Goal: Information Seeking & Learning: Compare options

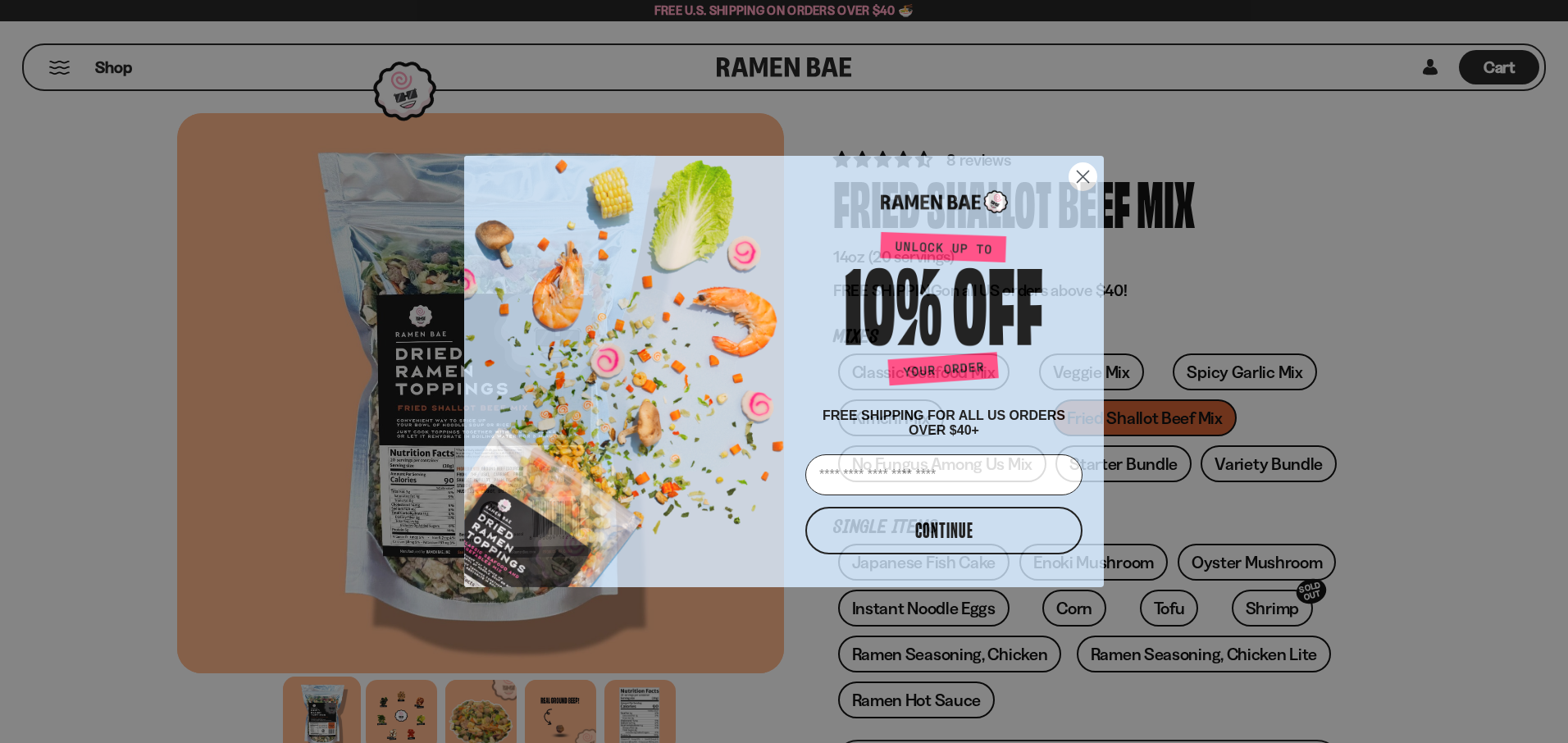
click at [1081, 171] on circle "Close dialog" at bounding box center [1083, 177] width 27 height 27
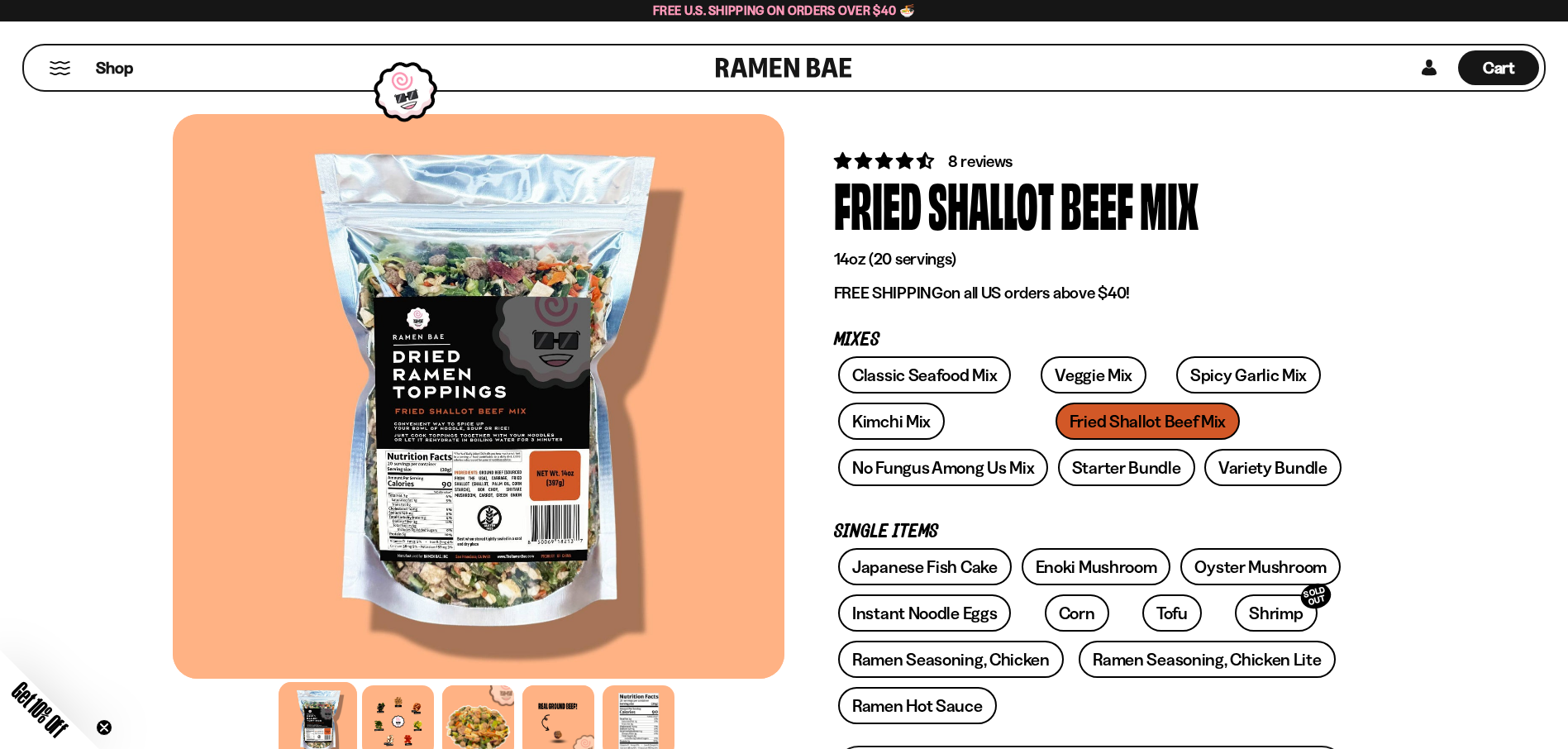
click at [1057, 423] on div "Classic Seafood Mix Veggie Mix Spicy Garlic Mix Kimchi Mix Fried Shallot Beef M…" at bounding box center [1091, 425] width 512 height 139
click at [1021, 424] on div "Classic Seafood Mix Veggie Mix Spicy Garlic Mix Kimchi Mix Fried Shallot Beef M…" at bounding box center [1091, 425] width 512 height 139
click at [1302, 418] on div "Classic Seafood Mix Veggie Mix Spicy Garlic Mix Kimchi Mix Fried Shallot Beef M…" at bounding box center [1091, 425] width 512 height 139
click at [1092, 366] on link "Veggie Mix" at bounding box center [1093, 375] width 106 height 38
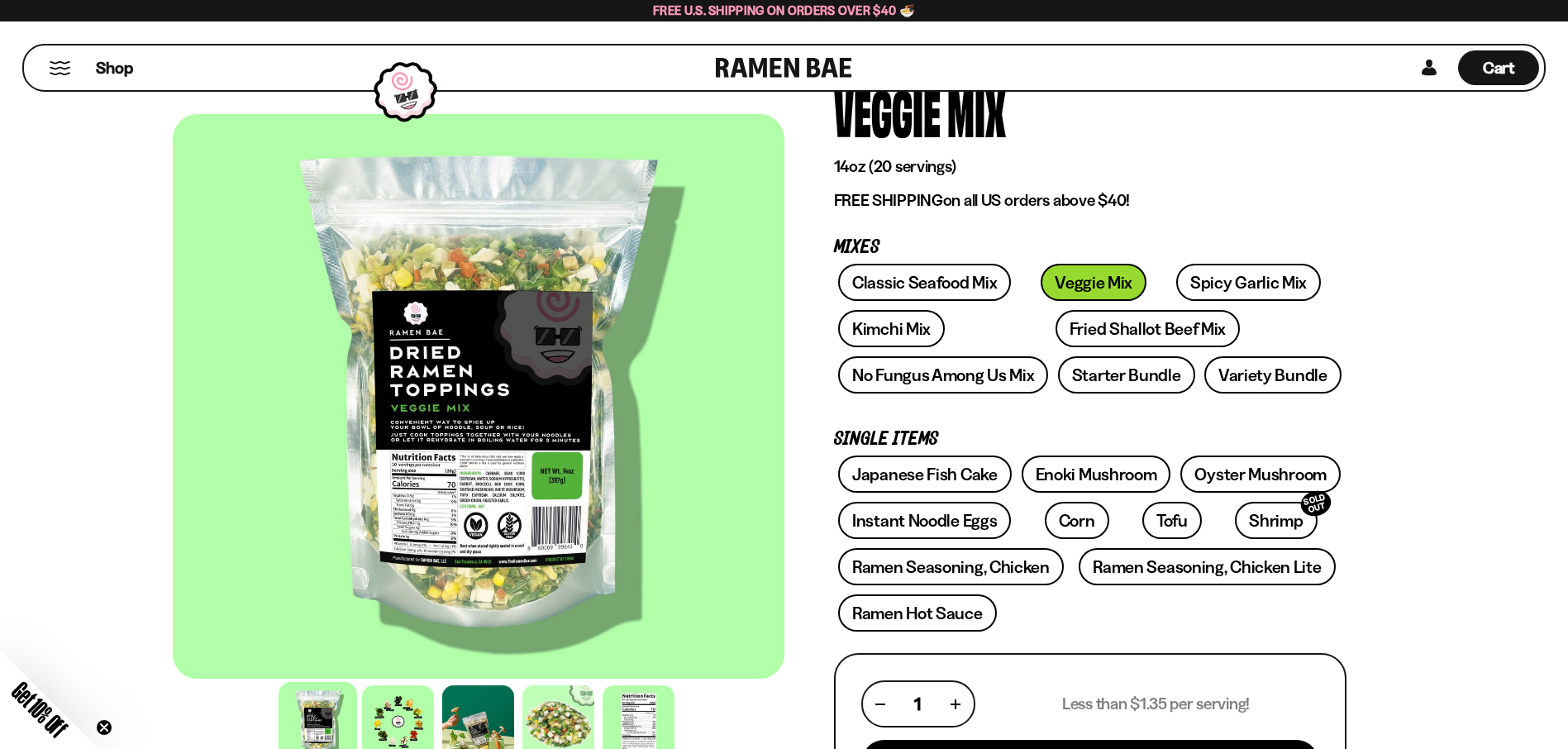
scroll to position [95, 0]
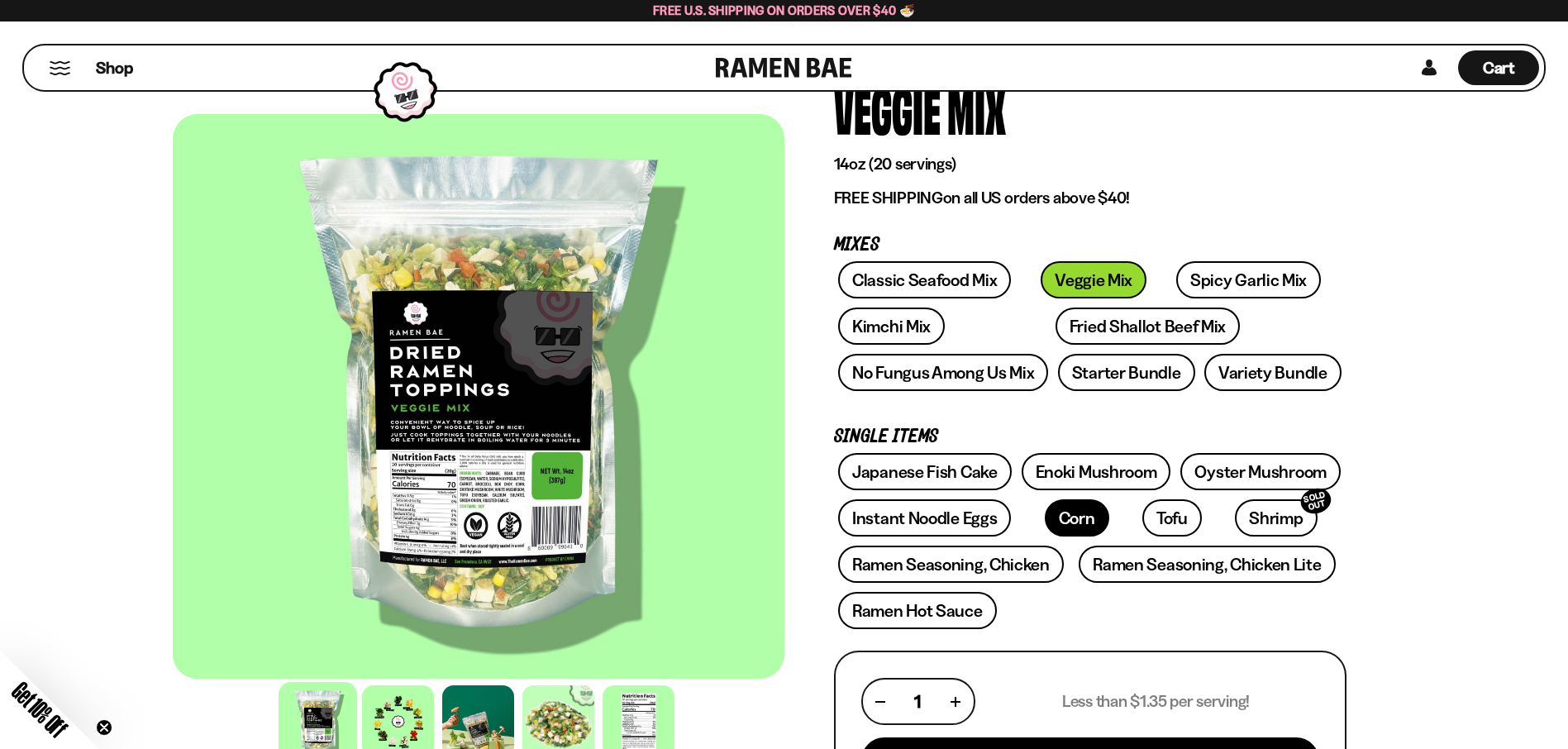
click at [1054, 521] on link "Corn" at bounding box center [1076, 518] width 64 height 38
